Goal: Find specific page/section: Find specific page/section

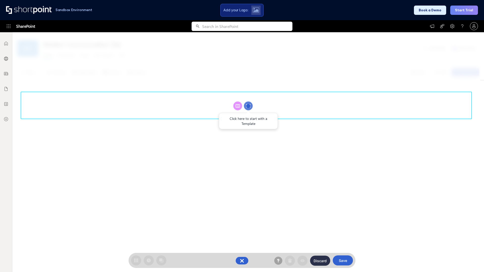
click at [248, 106] on circle at bounding box center [248, 106] width 9 height 9
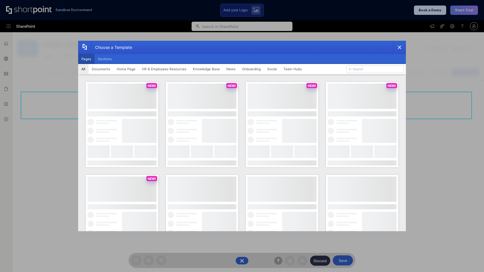
click at [86, 59] on button "Pages" at bounding box center [86, 59] width 16 height 10
type input "Team Hub 3"
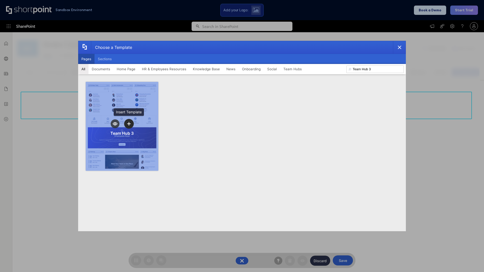
click at [129, 124] on icon "template selector" at bounding box center [129, 124] width 4 height 4
